Goal: Task Accomplishment & Management: Use online tool/utility

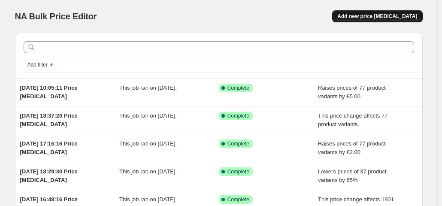
click at [392, 13] on button "Add new price [MEDICAL_DATA]" at bounding box center [377, 16] width 90 height 12
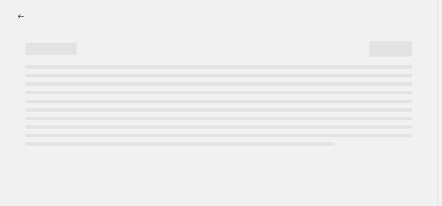
select select "percentage"
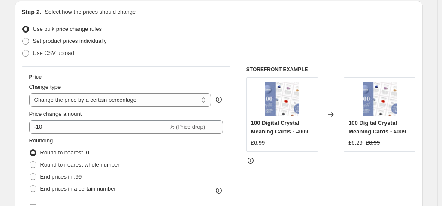
scroll to position [132, 0]
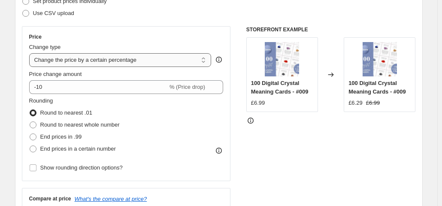
click at [123, 62] on select "Change the price to a certain amount Change the price by a certain amount Chang…" at bounding box center [120, 60] width 182 height 14
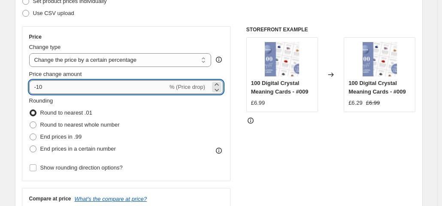
click at [96, 90] on input "-10" at bounding box center [98, 87] width 139 height 14
type input "-1"
type input "-40"
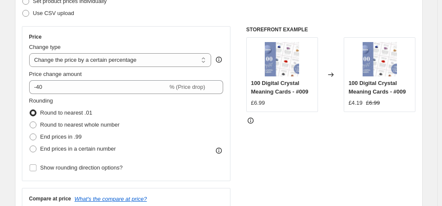
click at [284, 147] on div "STOREFRONT EXAMPLE 100 Digital Crystal Meaning Cards - #009 £6.99 Changed to 10…" at bounding box center [331, 131] width 170 height 210
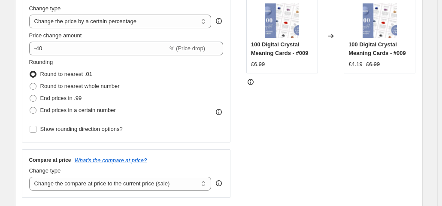
scroll to position [178, 0]
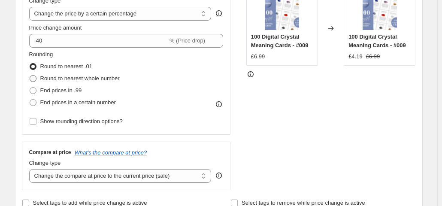
click at [60, 77] on span "Round to nearest whole number" at bounding box center [79, 78] width 79 height 6
click at [30, 76] on input "Round to nearest whole number" at bounding box center [30, 75] width 0 height 0
radio input "true"
click at [47, 88] on span "End prices in .99" at bounding box center [61, 90] width 42 height 6
click at [30, 88] on input "End prices in .99" at bounding box center [30, 87] width 0 height 0
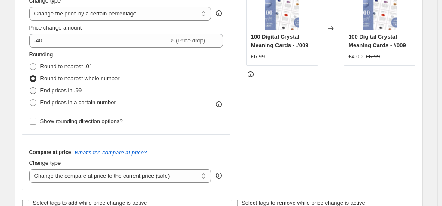
radio input "true"
click at [52, 67] on span "Round to nearest .01" at bounding box center [66, 66] width 52 height 6
click at [30, 64] on input "Round to nearest .01" at bounding box center [30, 63] width 0 height 0
radio input "true"
click at [52, 78] on span "Round to nearest whole number" at bounding box center [79, 78] width 79 height 6
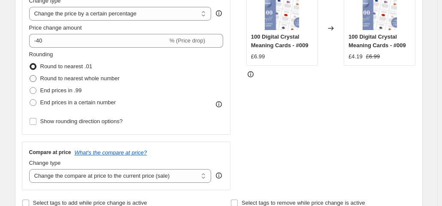
click at [30, 76] on input "Round to nearest whole number" at bounding box center [30, 75] width 0 height 0
radio input "true"
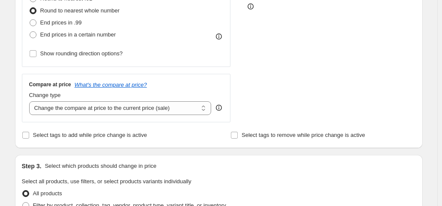
scroll to position [288, 0]
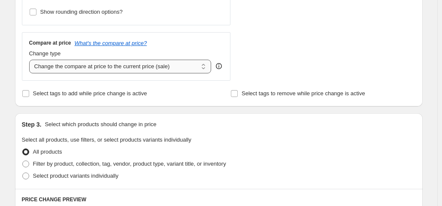
click at [152, 66] on select "Change the compare at price to the current price (sale) Change the compare at p…" at bounding box center [120, 67] width 182 height 14
select select "remove"
click at [31, 60] on select "Change the compare at price to the current price (sale) Change the compare at p…" at bounding box center [120, 67] width 182 height 14
click at [106, 164] on span "Filter by product, collection, tag, vendor, product type, variant title, or inv…" at bounding box center [129, 164] width 193 height 6
click at [23, 161] on input "Filter by product, collection, tag, vendor, product type, variant title, or inv…" at bounding box center [22, 161] width 0 height 0
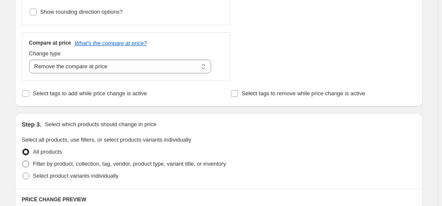
radio input "true"
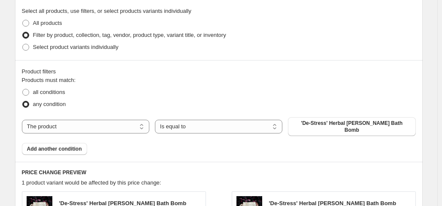
scroll to position [421, 0]
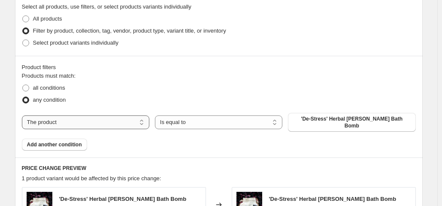
click at [63, 118] on select "The product The product's collection The product's tag The product's vendor The…" at bounding box center [85, 122] width 127 height 14
select select "collection"
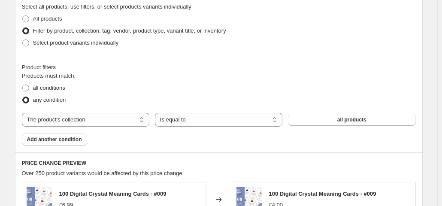
click at [318, 121] on button "all products" at bounding box center [351, 120] width 127 height 12
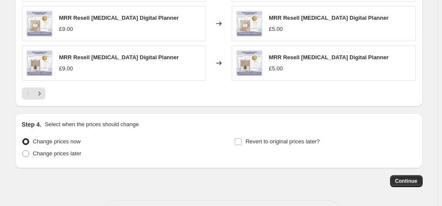
scroll to position [731, 0]
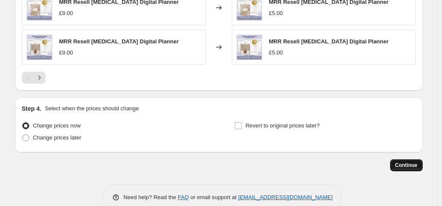
click at [410, 164] on span "Continue" at bounding box center [406, 165] width 22 height 7
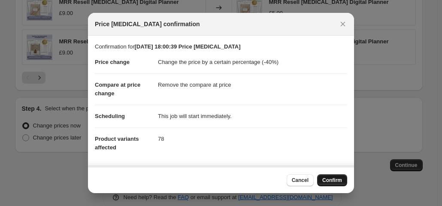
click at [334, 182] on span "Confirm" at bounding box center [332, 180] width 20 height 7
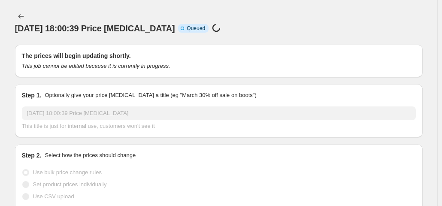
scroll to position [731, 0]
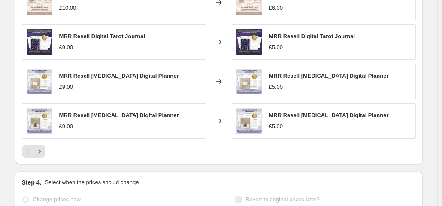
select select "percentage"
select select "remove"
select select "collection"
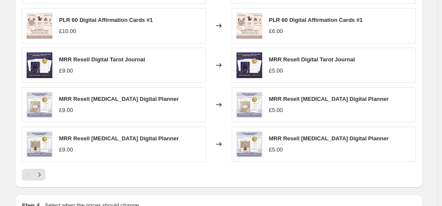
scroll to position [0, 0]
